Goal: Task Accomplishment & Management: Manage account settings

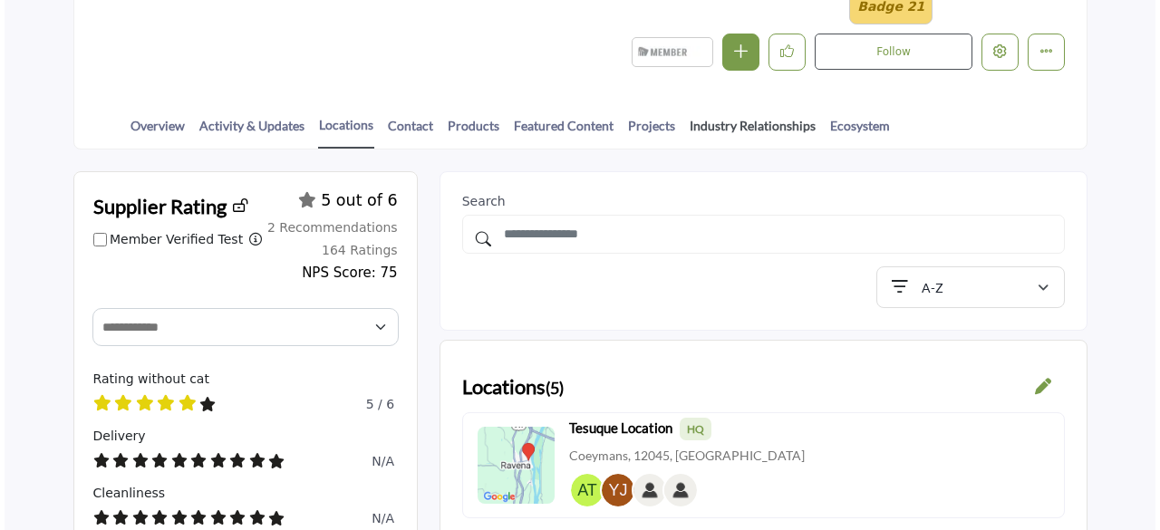
scroll to position [332, 0]
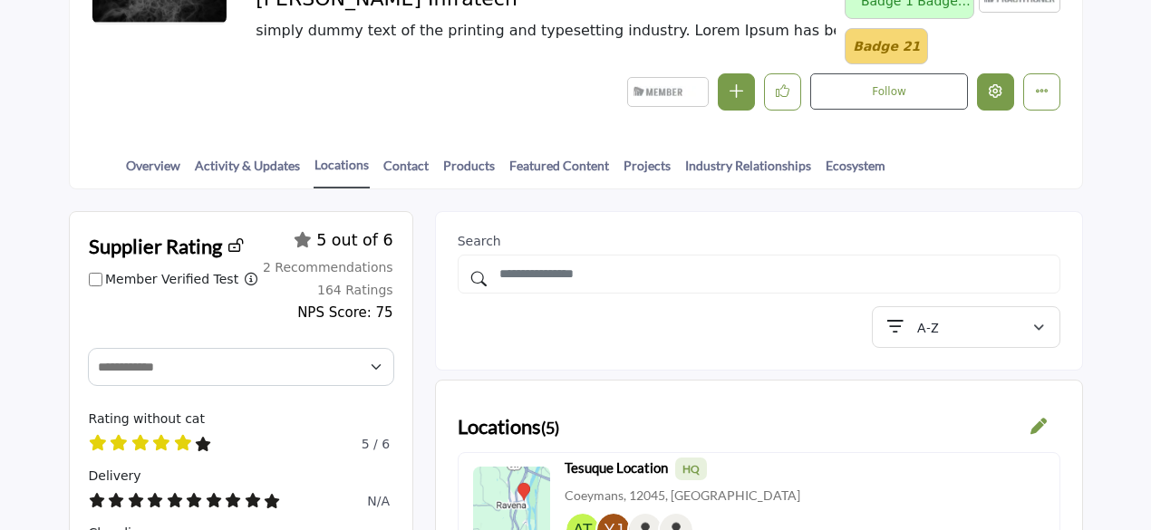
click at [992, 99] on button "Edit company" at bounding box center [995, 91] width 37 height 37
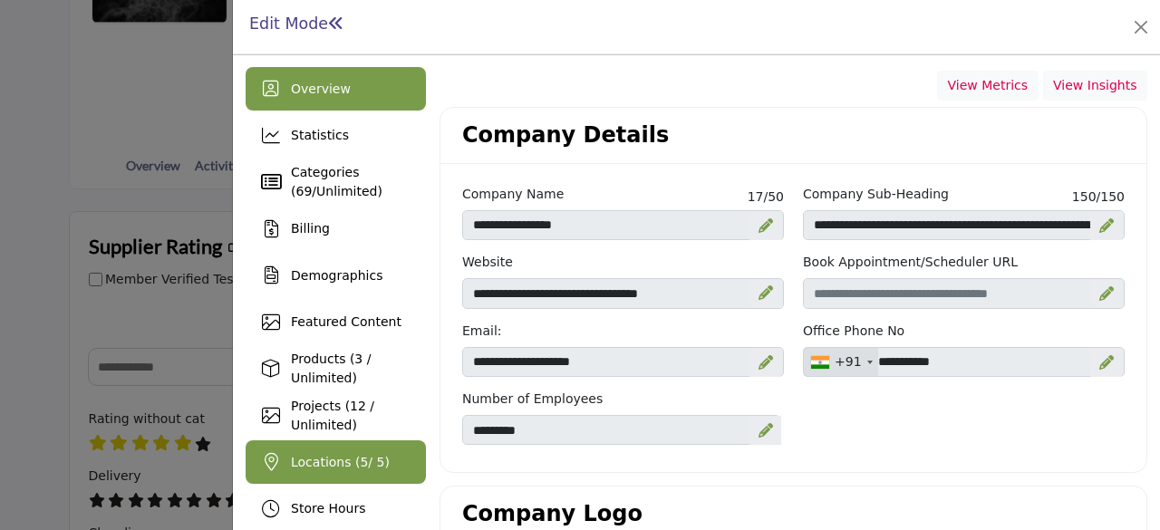
click at [336, 247] on span "Locations ( 5 / 5)" at bounding box center [340, 462] width 99 height 15
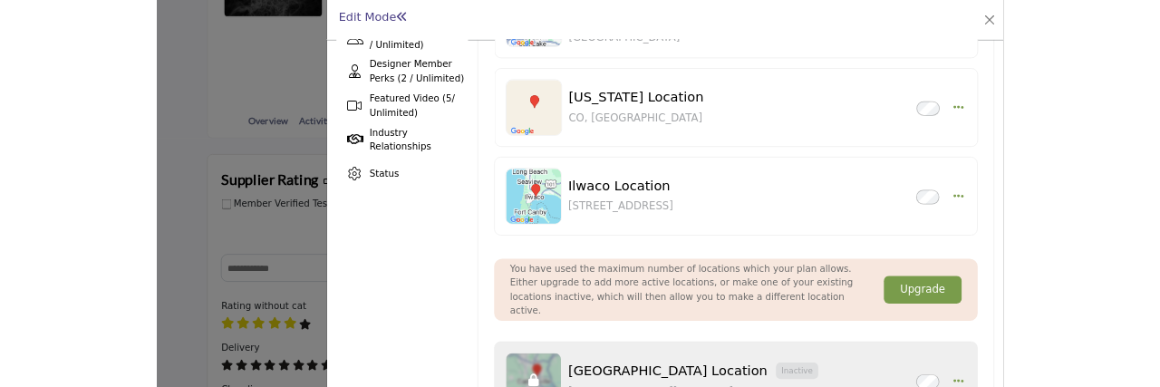
scroll to position [597, 0]
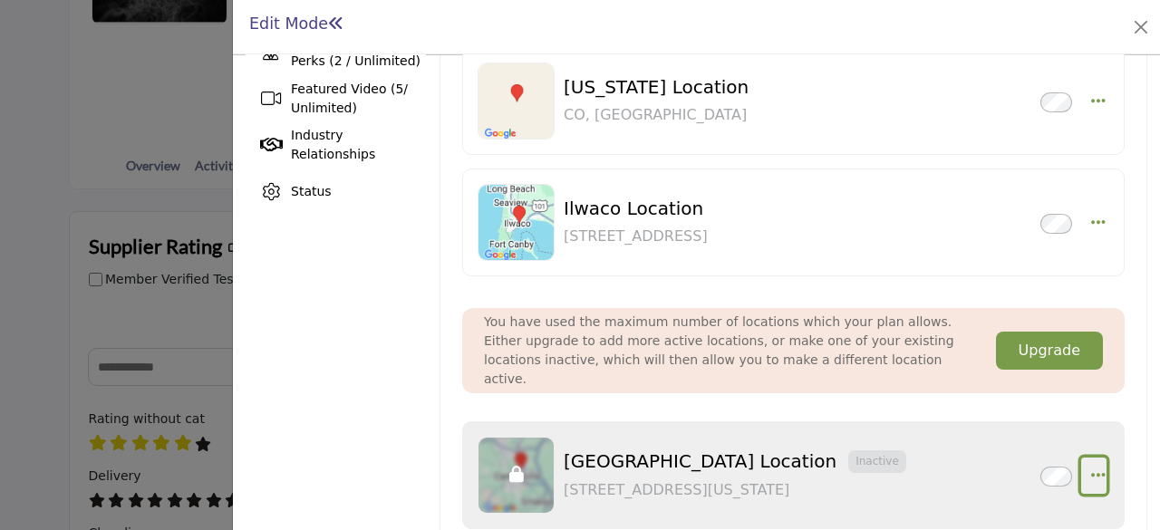
click at [1094, 247] on icon "button" at bounding box center [1098, 475] width 15 height 16
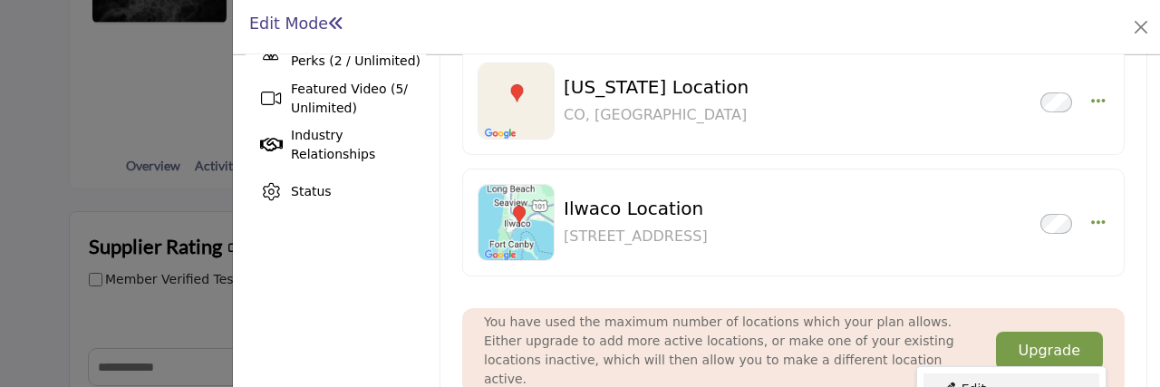
click at [993, 247] on link "Edit" at bounding box center [1011, 389] width 176 height 33
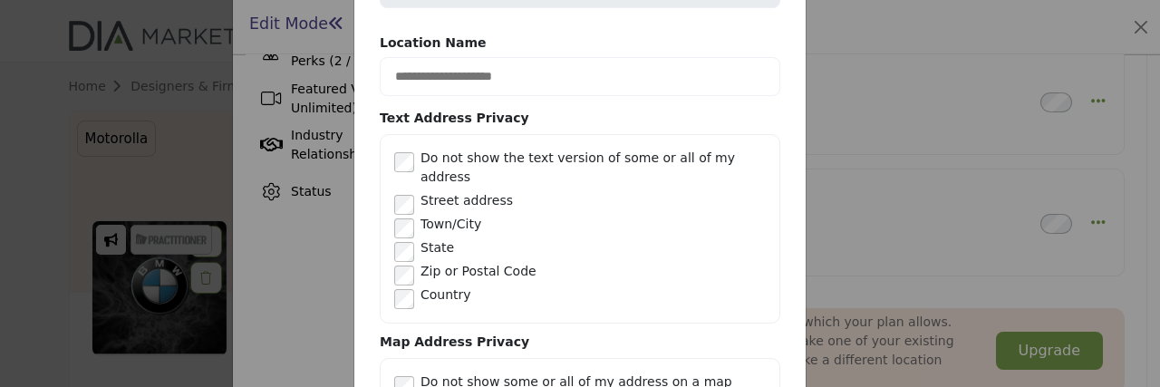
scroll to position [691, 0]
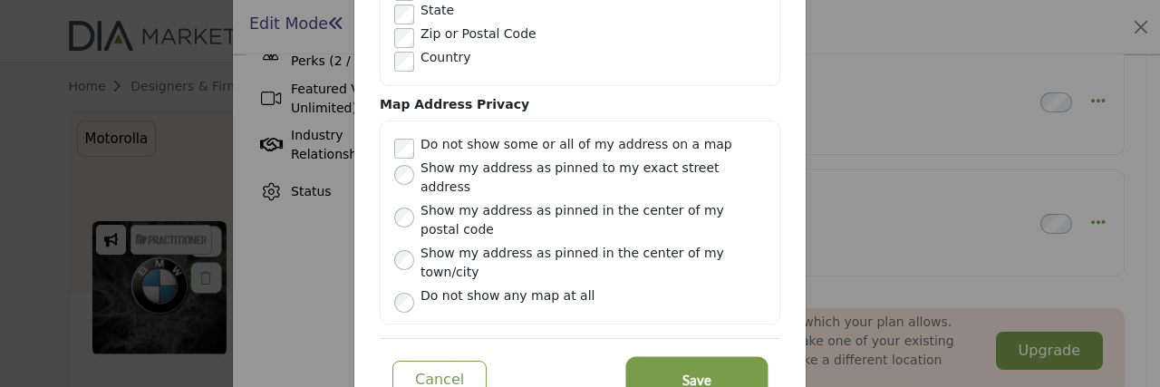
click at [676, 247] on button "Save" at bounding box center [697, 380] width 136 height 40
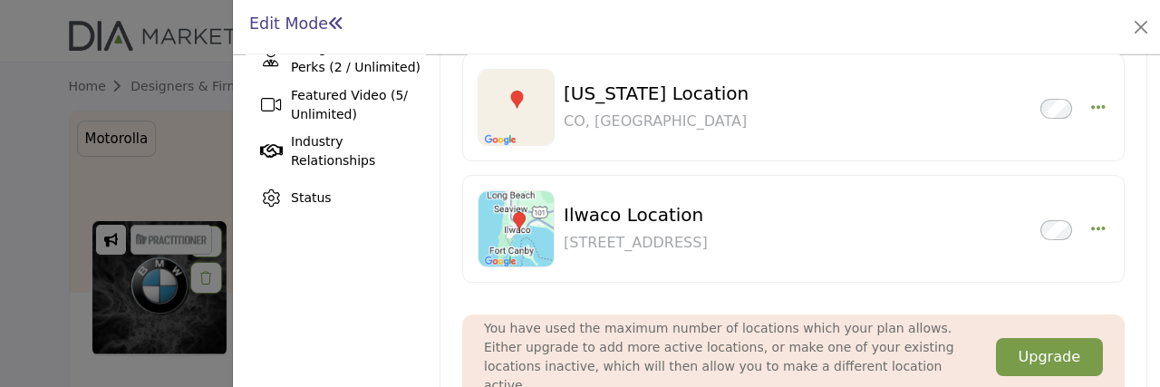
scroll to position [740, 0]
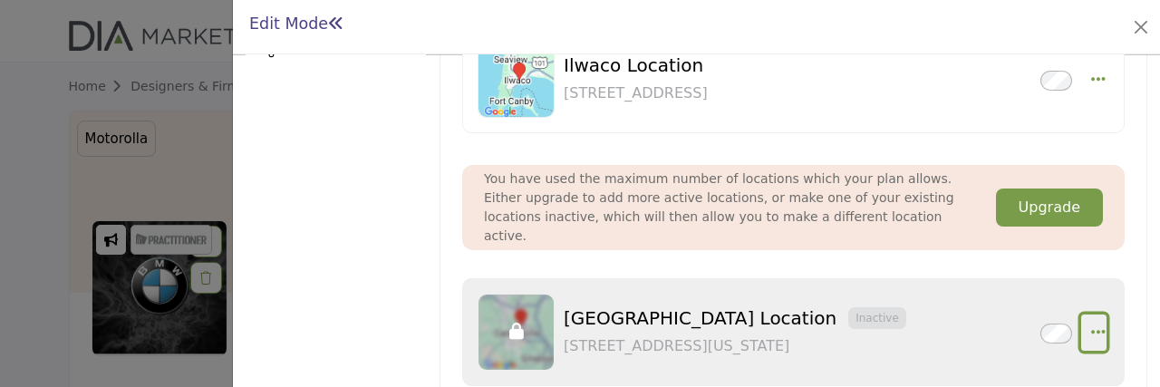
click at [1095, 247] on icon "button" at bounding box center [1098, 332] width 15 height 16
click at [1004, 247] on link "Edit" at bounding box center [1011, 375] width 176 height 33
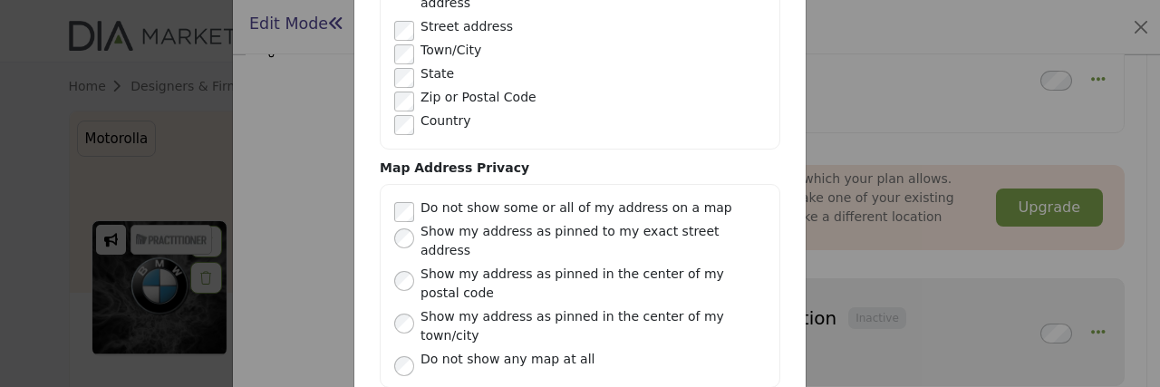
scroll to position [634, 0]
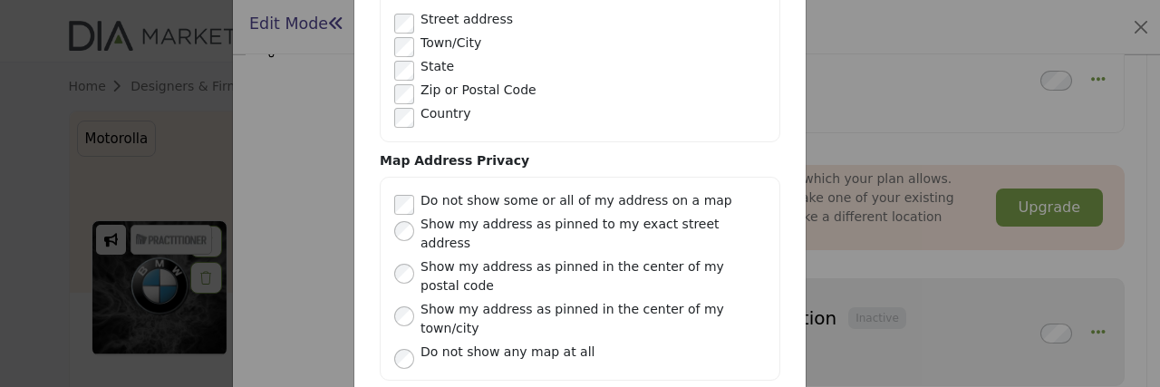
click at [0, 0] on div at bounding box center [0, 0] width 0 height 0
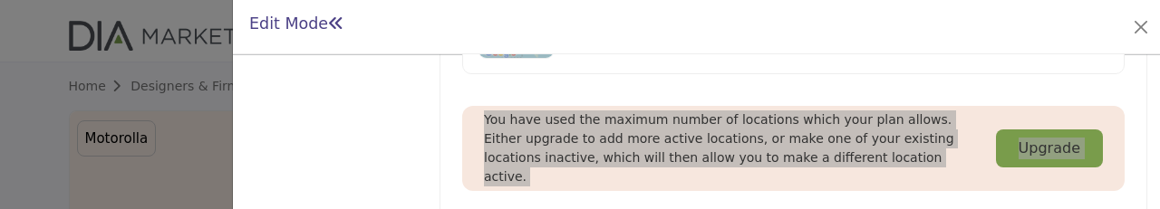
scroll to position [889, 0]
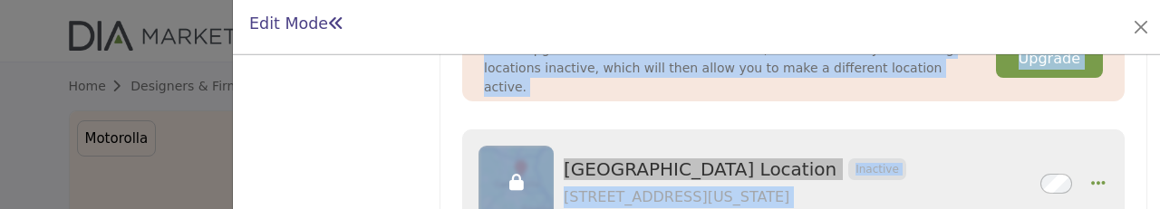
click at [1093, 175] on icon "button" at bounding box center [1098, 183] width 15 height 16
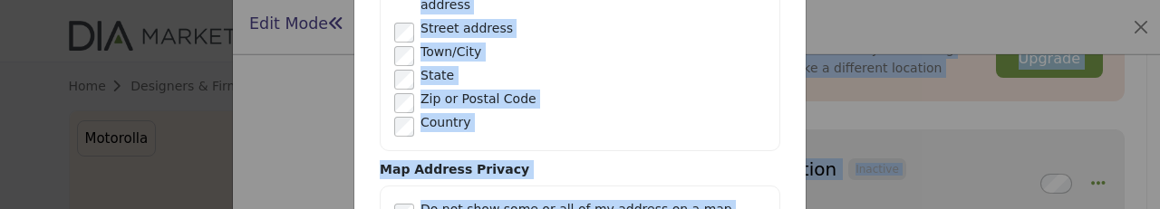
scroll to position [868, 0]
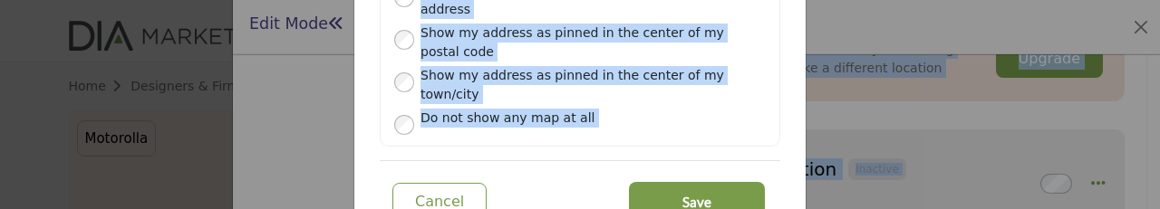
click at [672, 182] on button "Save" at bounding box center [697, 202] width 136 height 40
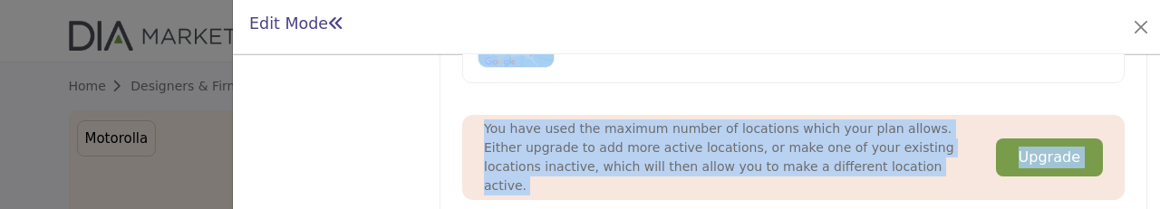
scroll to position [794, 0]
